Goal: Task Accomplishment & Management: Manage account settings

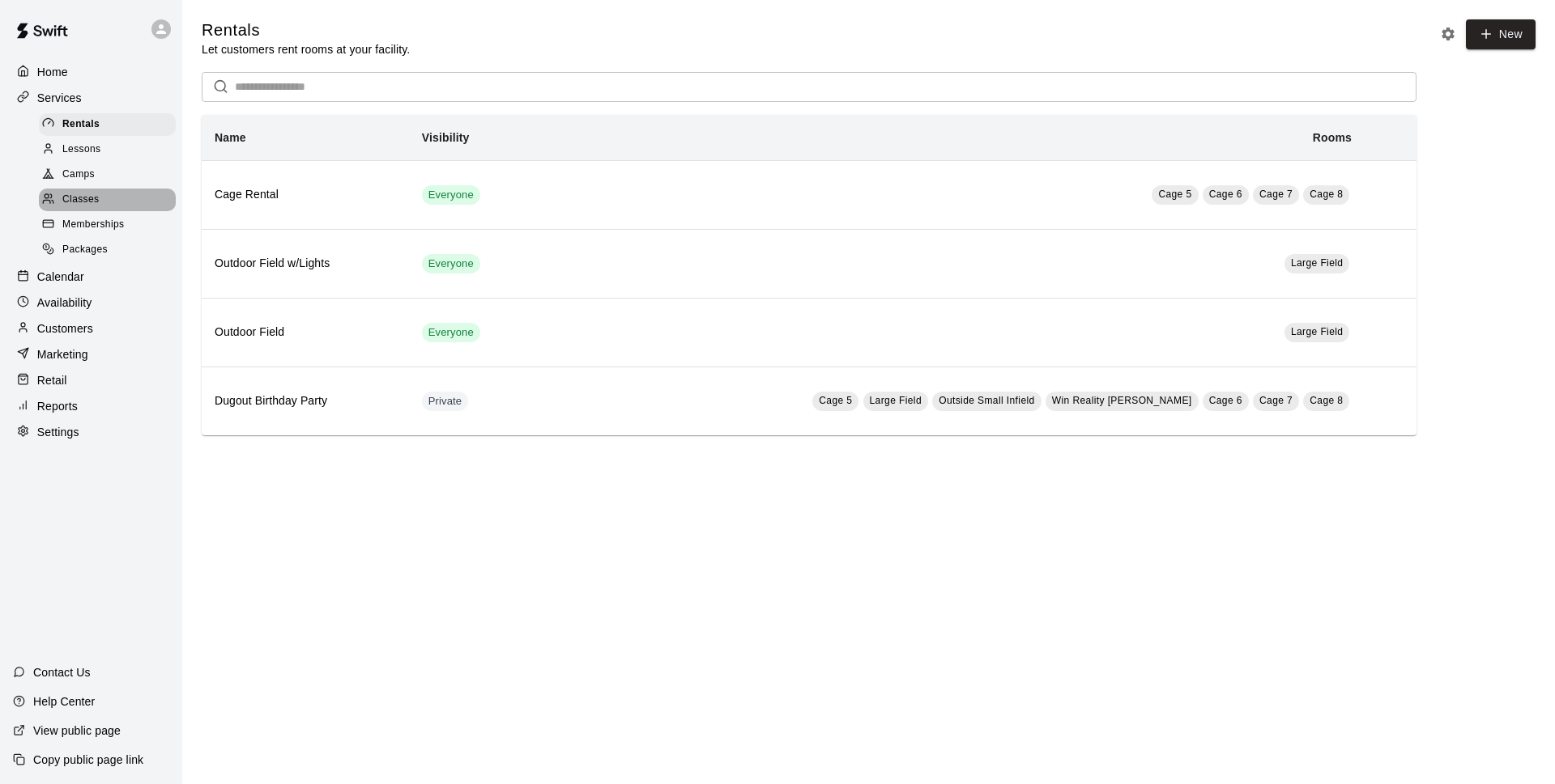
click at [118, 201] on div "Classes" at bounding box center [107, 200] width 137 height 22
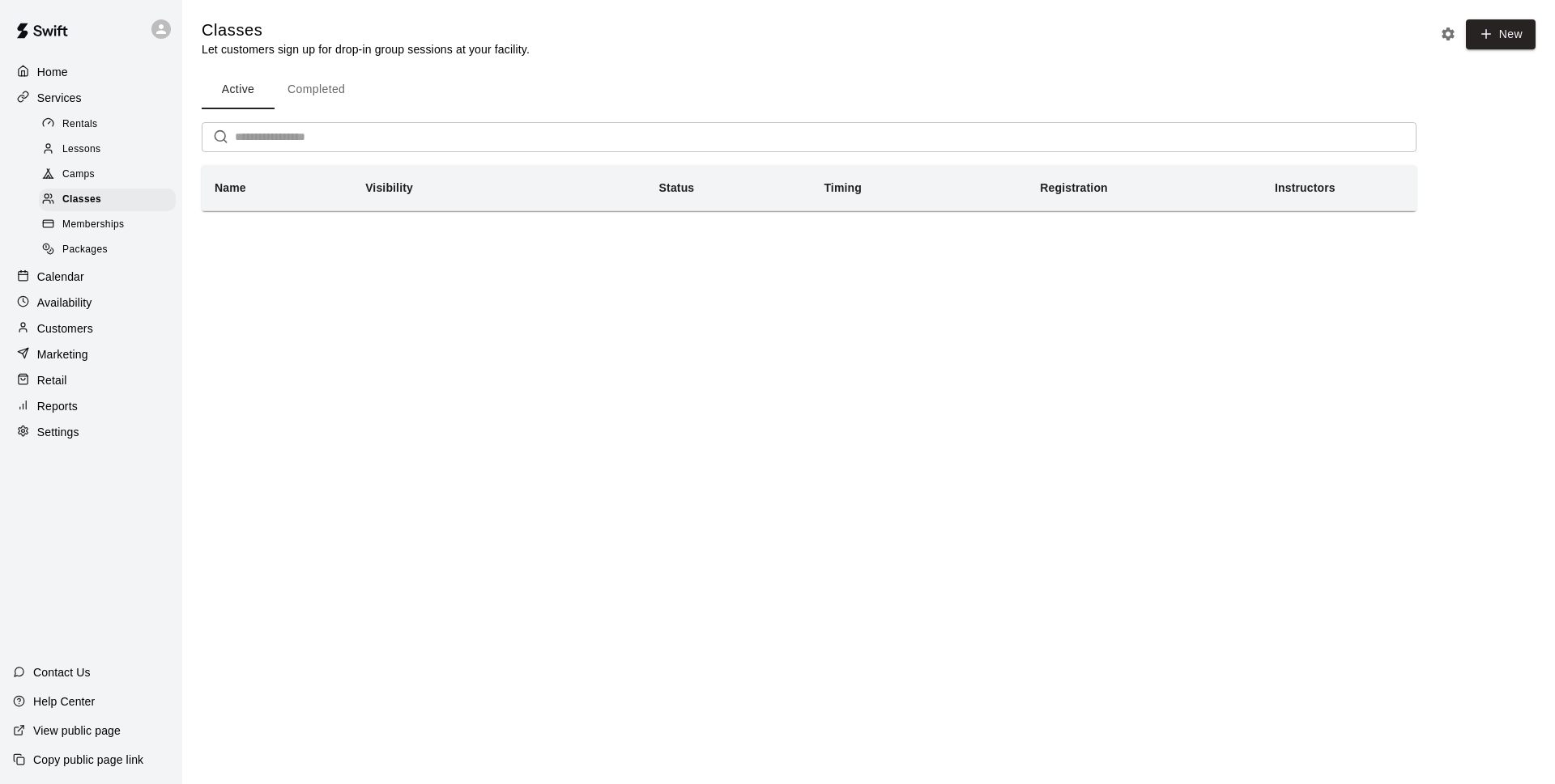
click at [113, 237] on div "Memberships" at bounding box center [107, 224] width 137 height 22
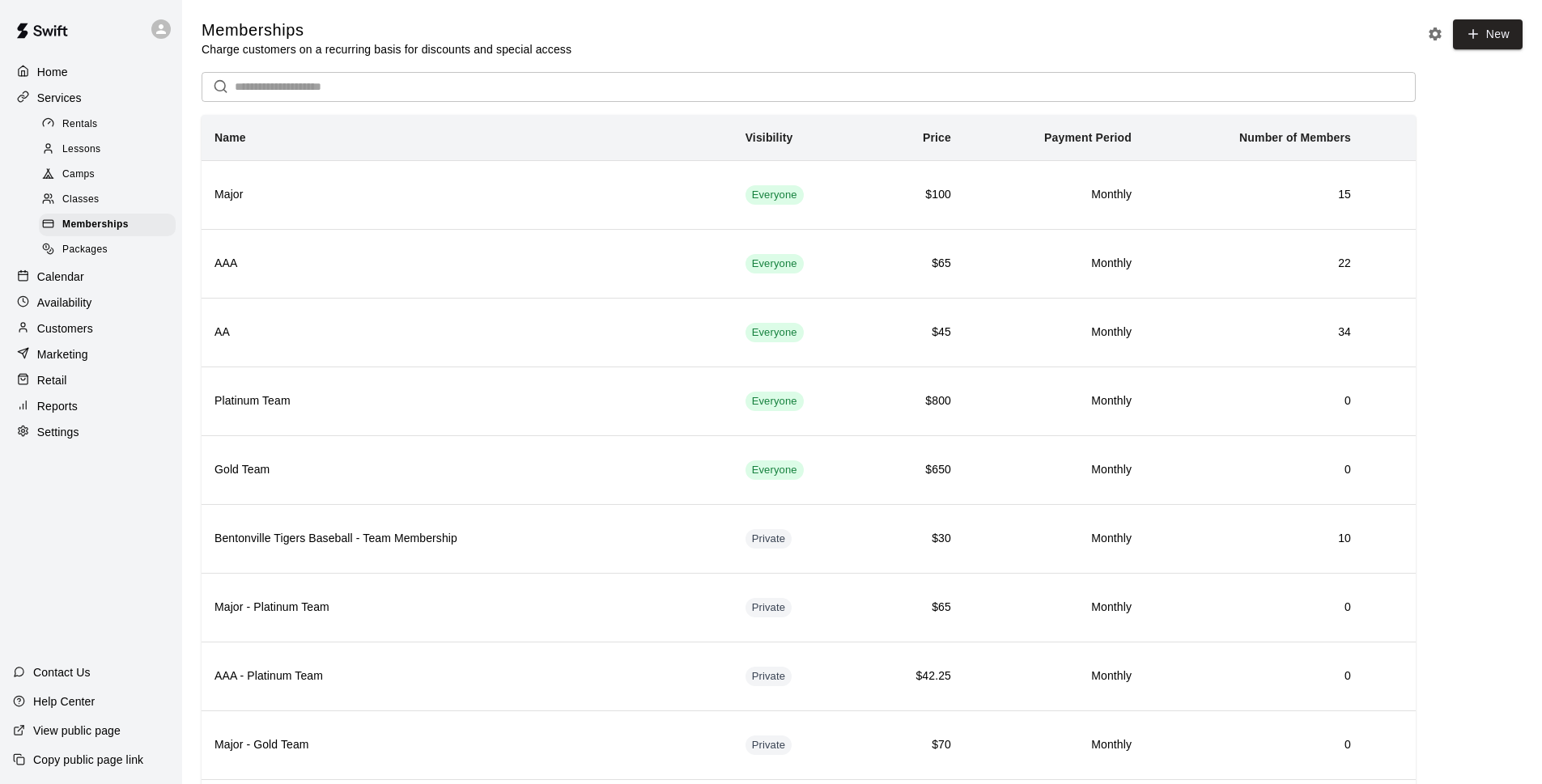
click at [85, 337] on p "Customers" at bounding box center [65, 328] width 56 height 16
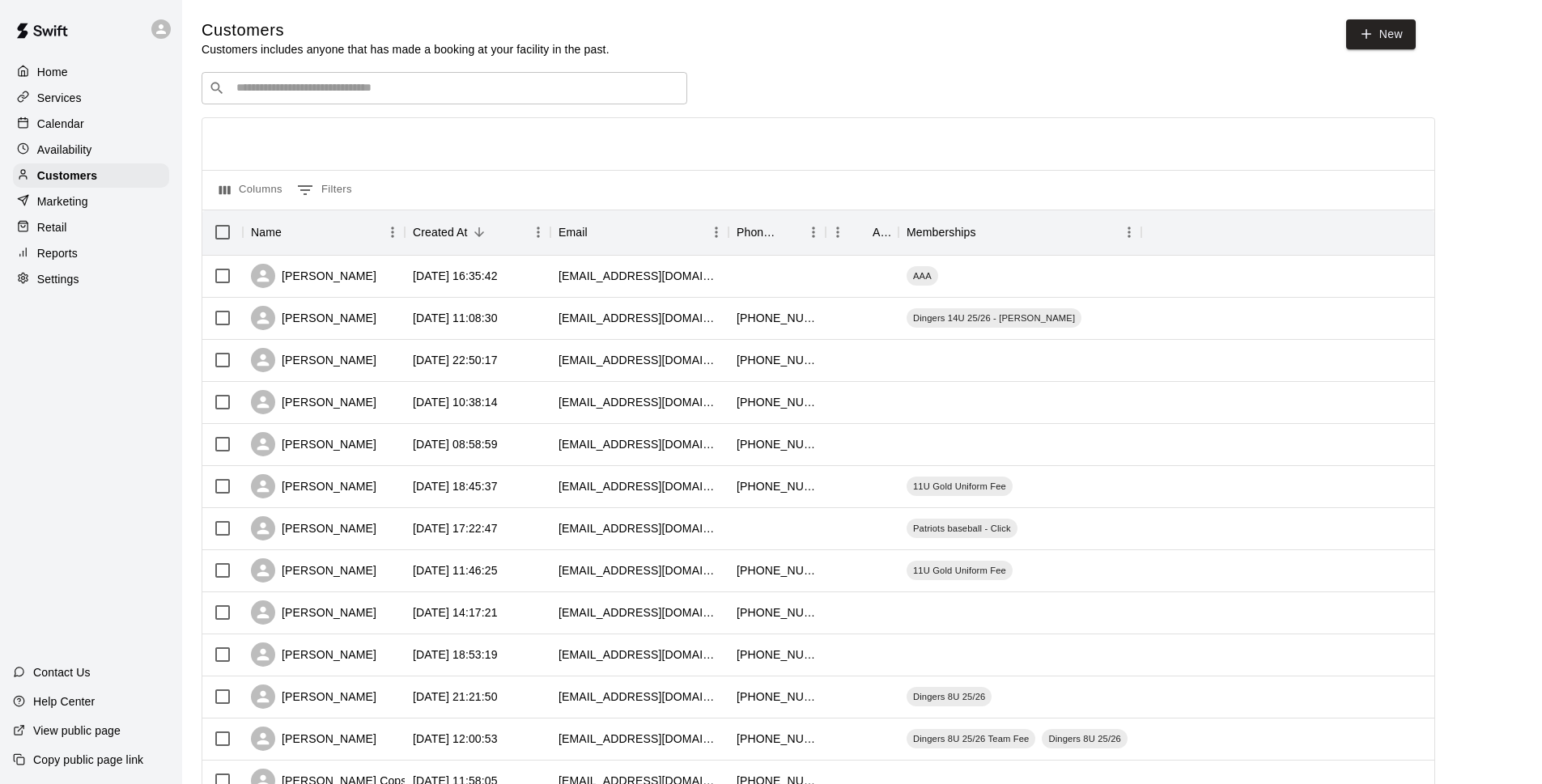
click at [326, 89] on input "Search customers by name or email" at bounding box center [456, 88] width 449 height 16
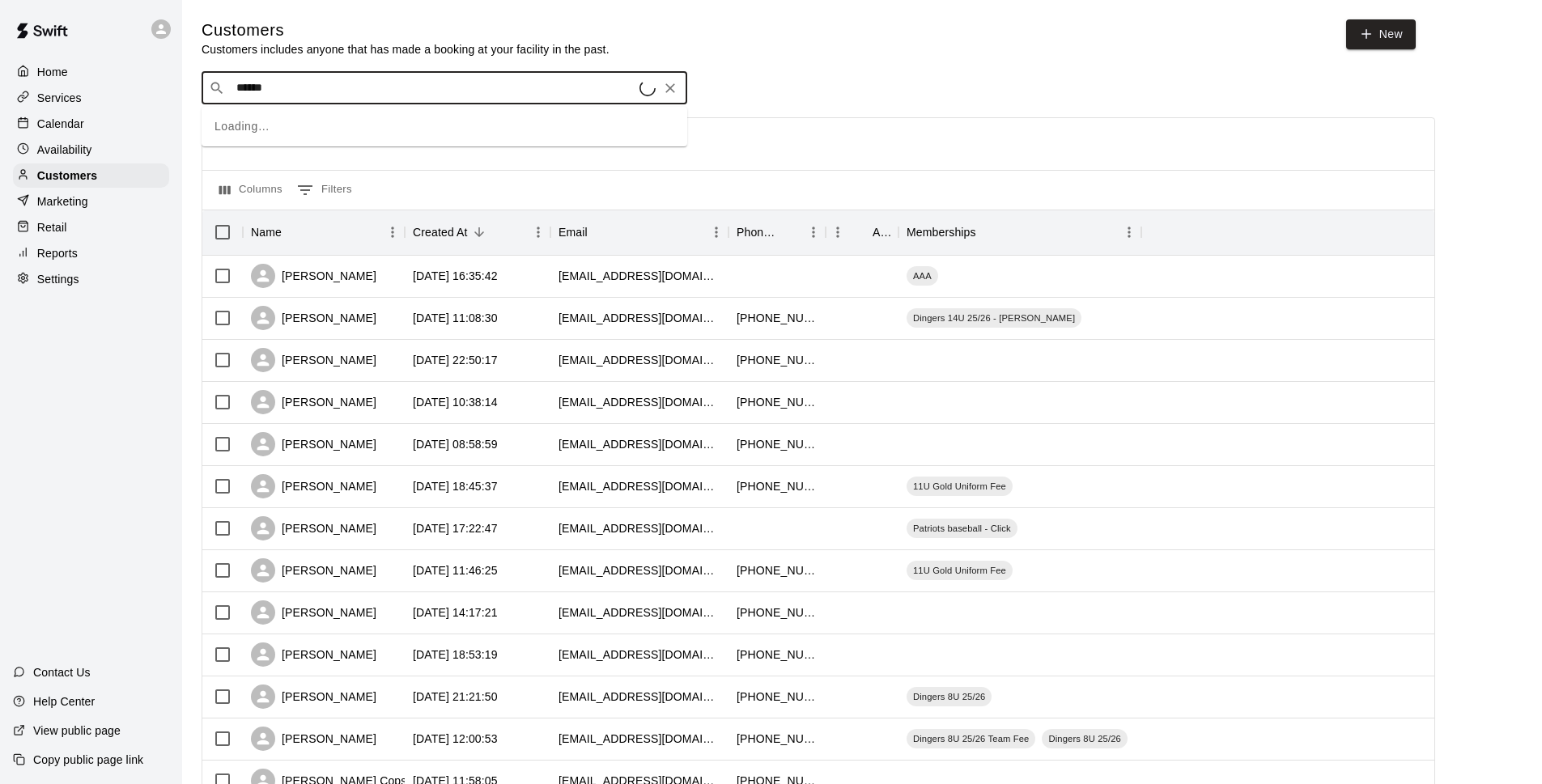
type input "*******"
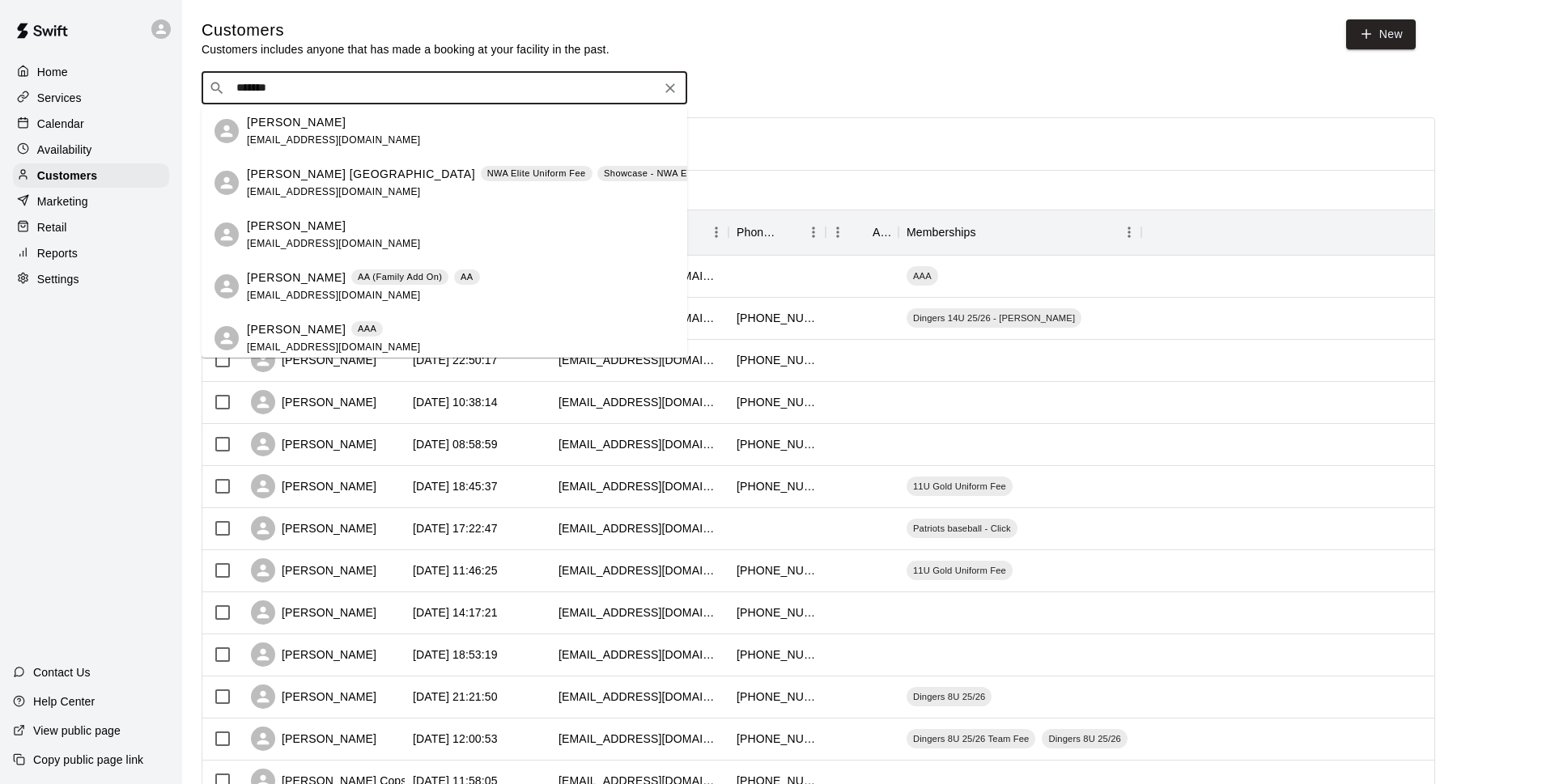
scroll to position [112, 0]
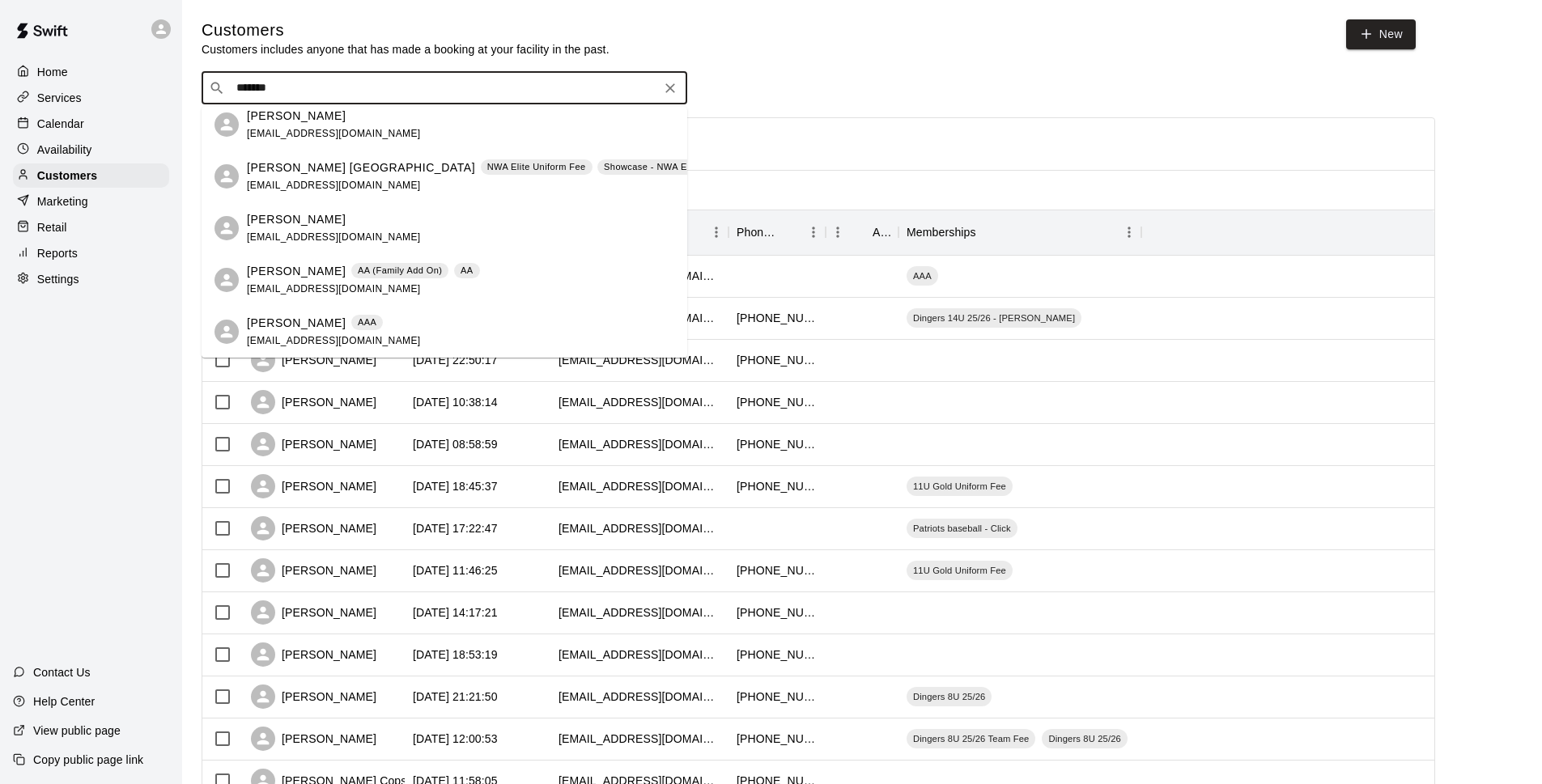
click at [351, 325] on span "AAA" at bounding box center [367, 322] width 32 height 14
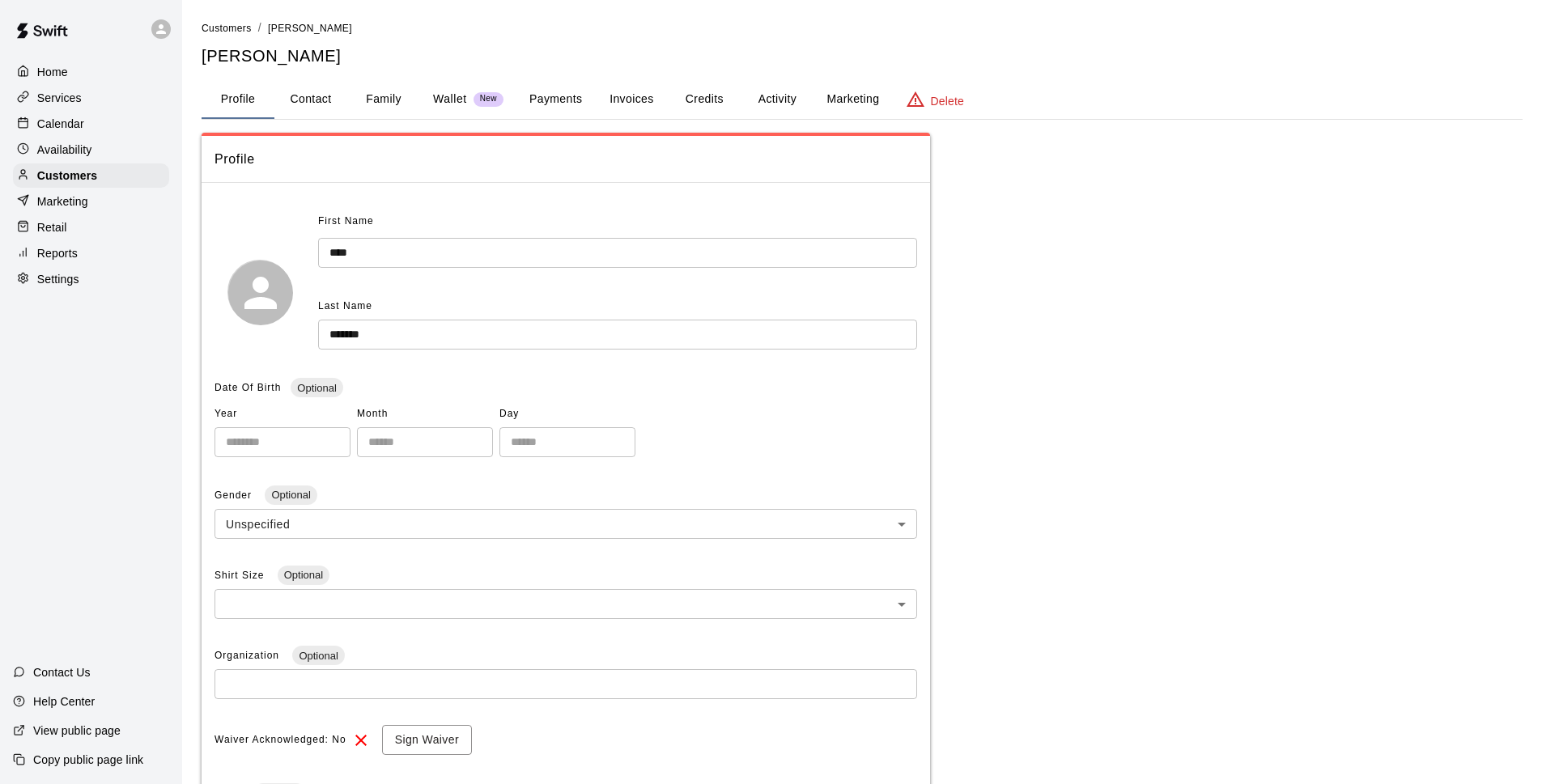
click at [548, 100] on button "Payments" at bounding box center [556, 100] width 78 height 39
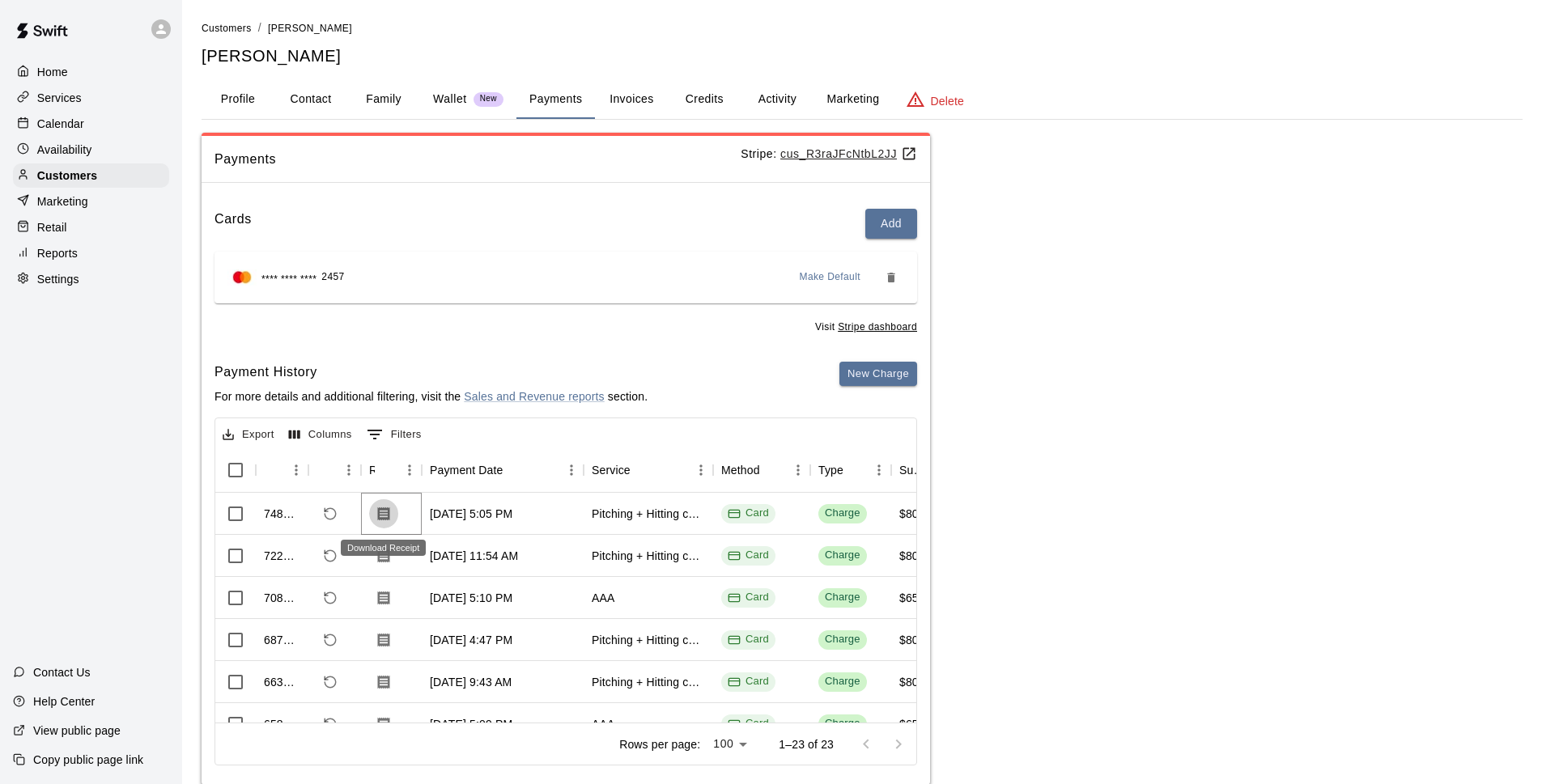
click at [381, 511] on icon "Download Receipt" at bounding box center [383, 513] width 16 height 16
click at [377, 597] on icon "Download Receipt" at bounding box center [383, 598] width 16 height 16
